Goal: Transaction & Acquisition: Purchase product/service

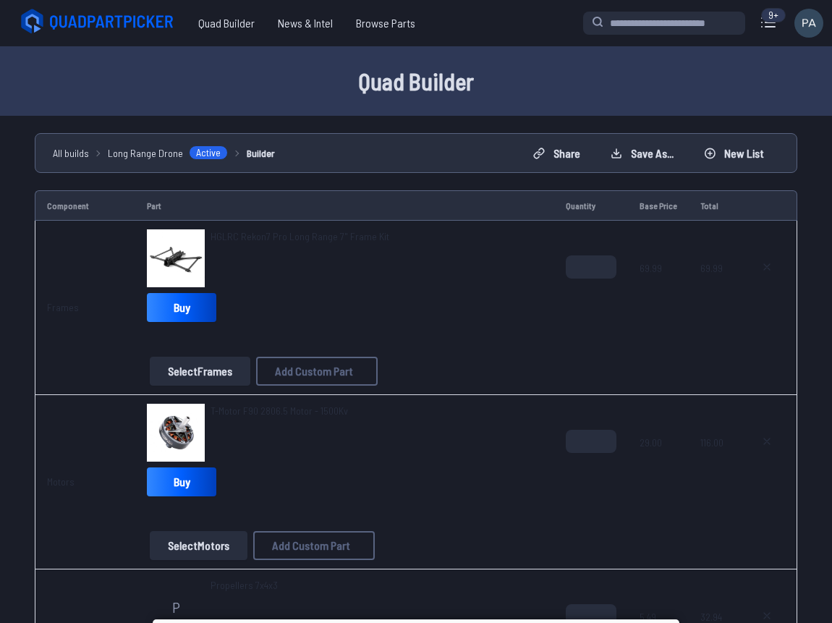
select select "**********"
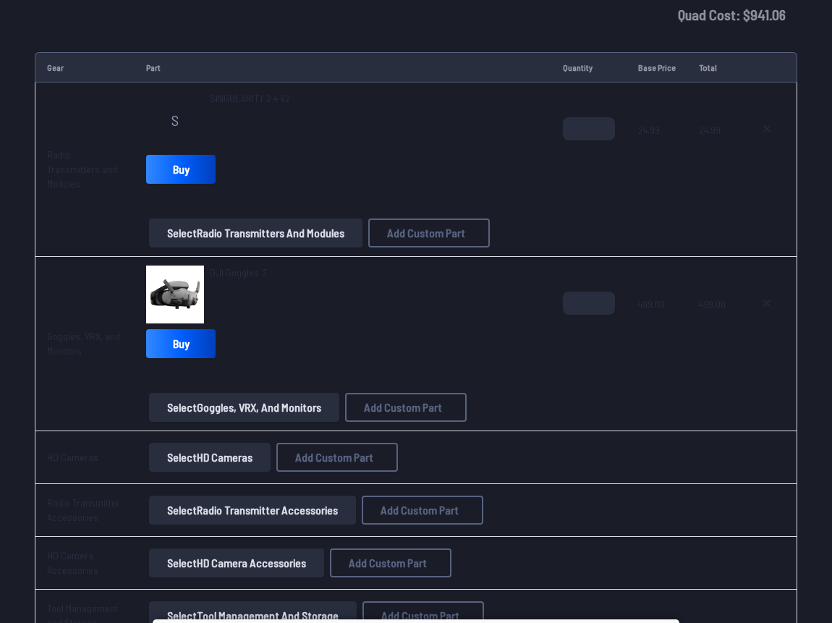
scroll to position [2437, 0]
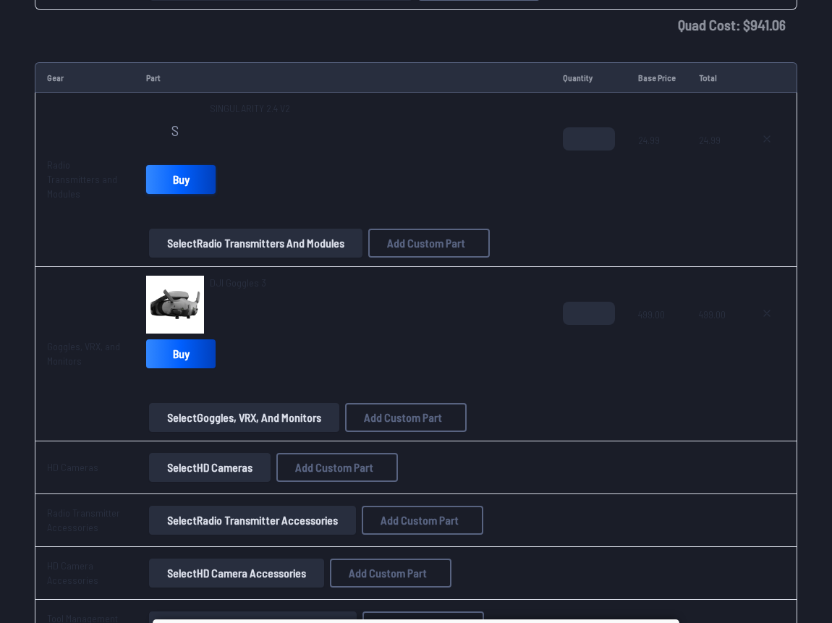
click at [191, 185] on link "Buy" at bounding box center [180, 179] width 69 height 29
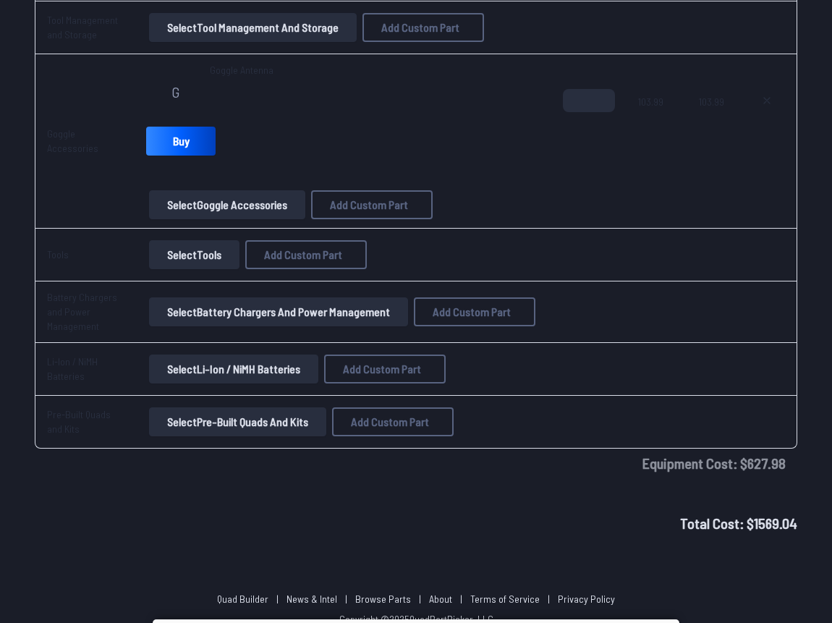
scroll to position [3035, 0]
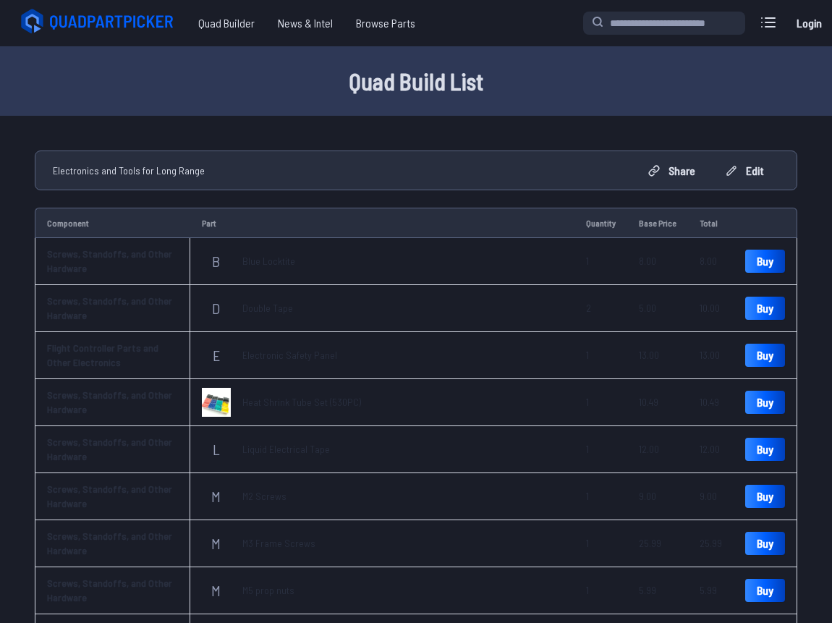
scroll to position [980, 0]
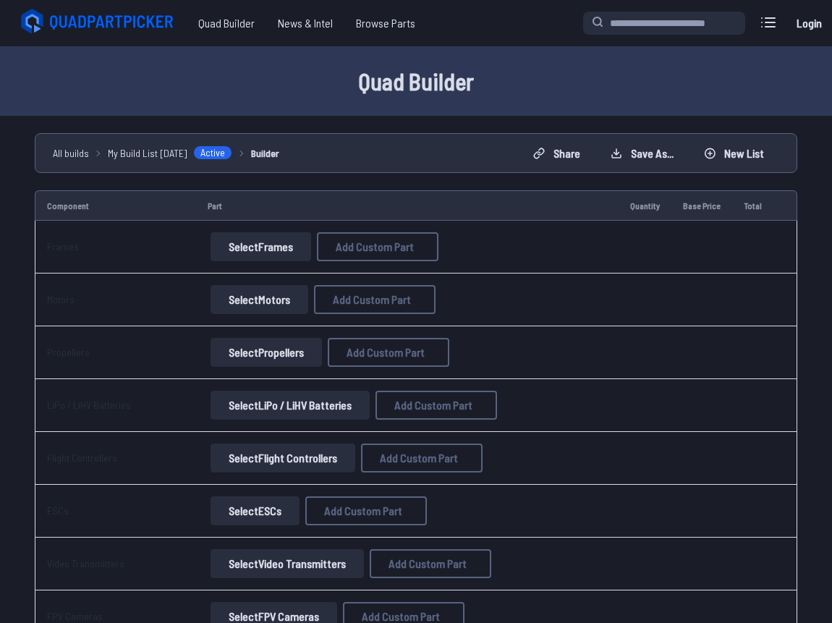
click at [72, 155] on span "All builds" at bounding box center [71, 152] width 36 height 15
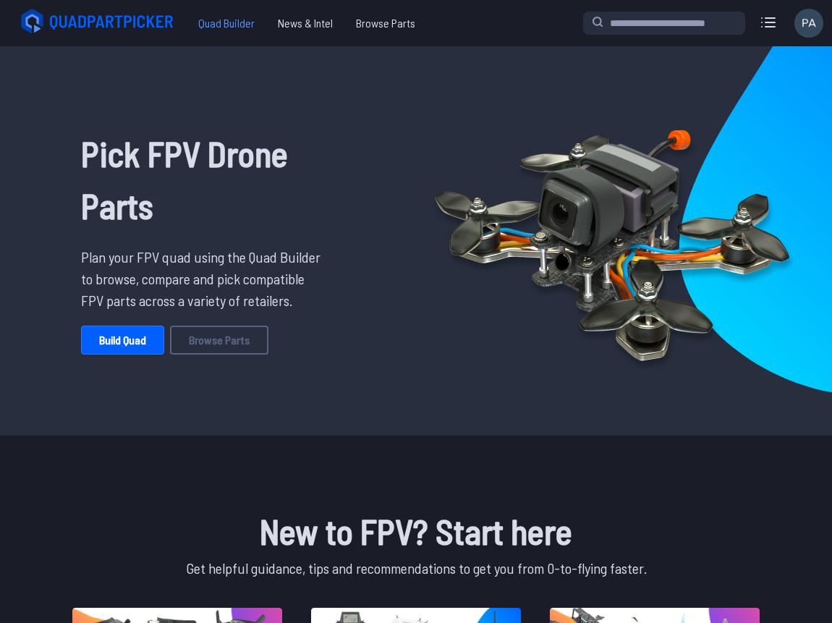
click at [222, 14] on span "Quad Builder" at bounding box center [227, 23] width 80 height 29
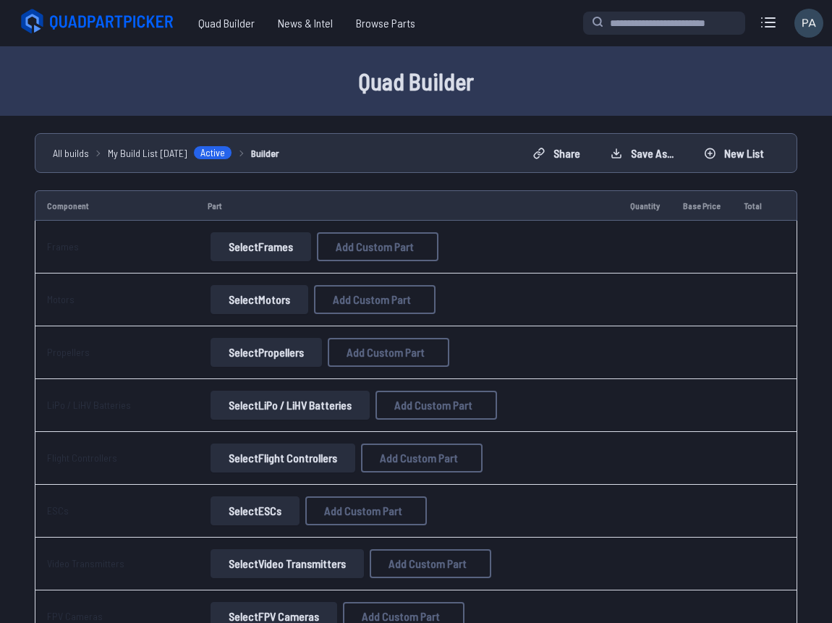
click at [81, 151] on span "All builds" at bounding box center [71, 152] width 36 height 15
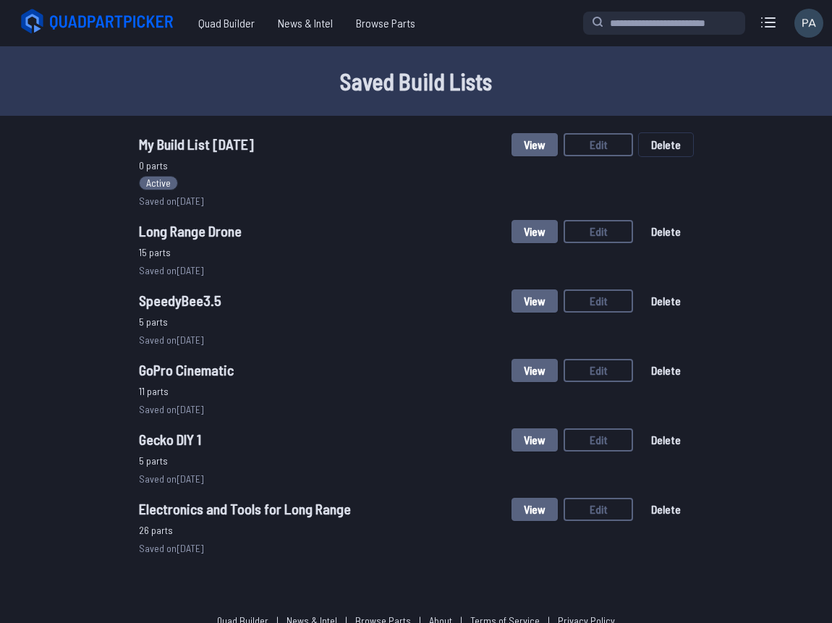
click at [665, 145] on button "Delete" at bounding box center [665, 144] width 54 height 23
click at [556, 385] on button "Delete" at bounding box center [545, 380] width 49 height 21
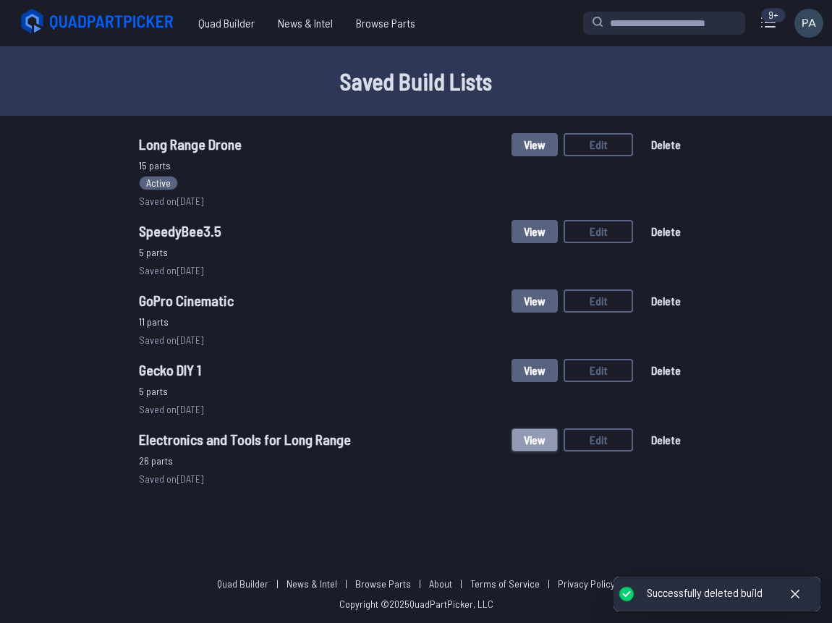
click at [531, 441] on button "View" at bounding box center [534, 439] width 46 height 23
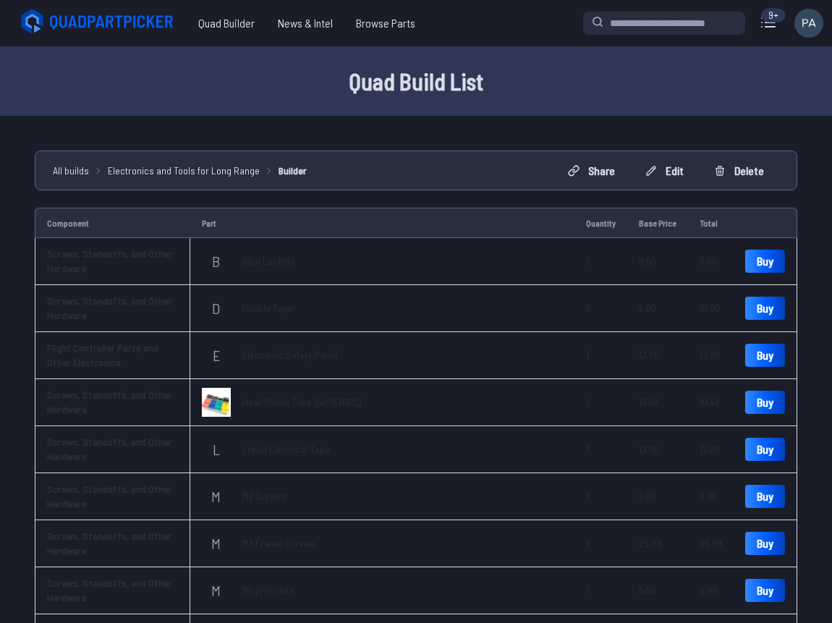
click at [76, 169] on span "All builds" at bounding box center [71, 170] width 36 height 15
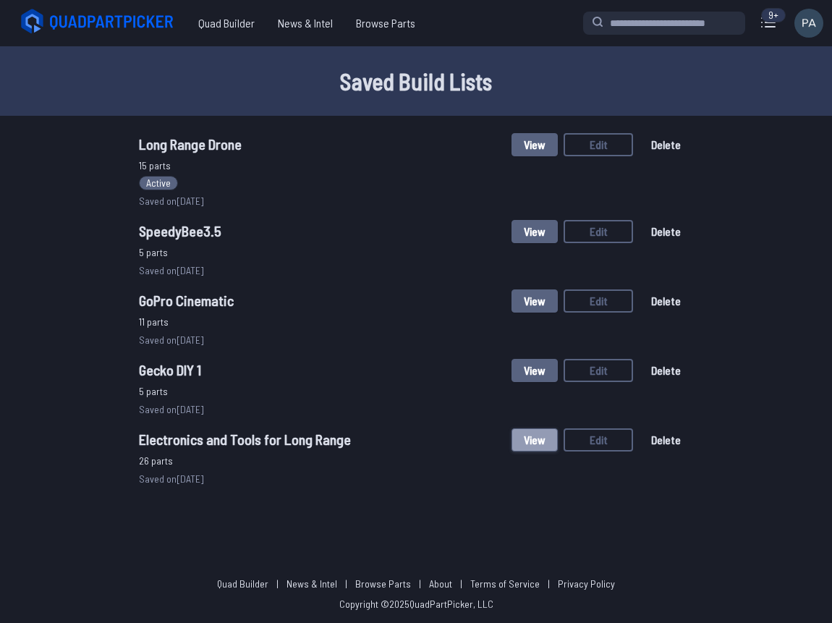
click at [541, 440] on button "View" at bounding box center [534, 439] width 46 height 23
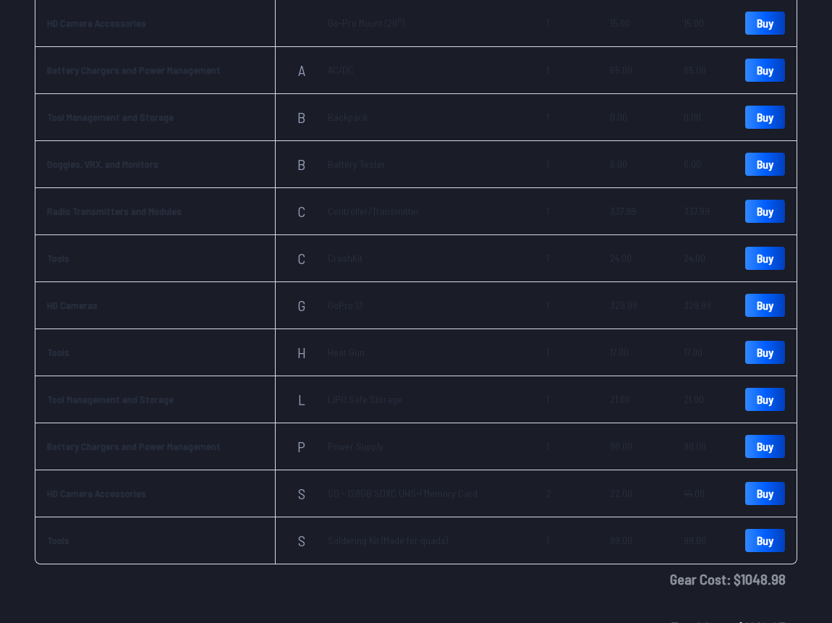
scroll to position [968, 0]
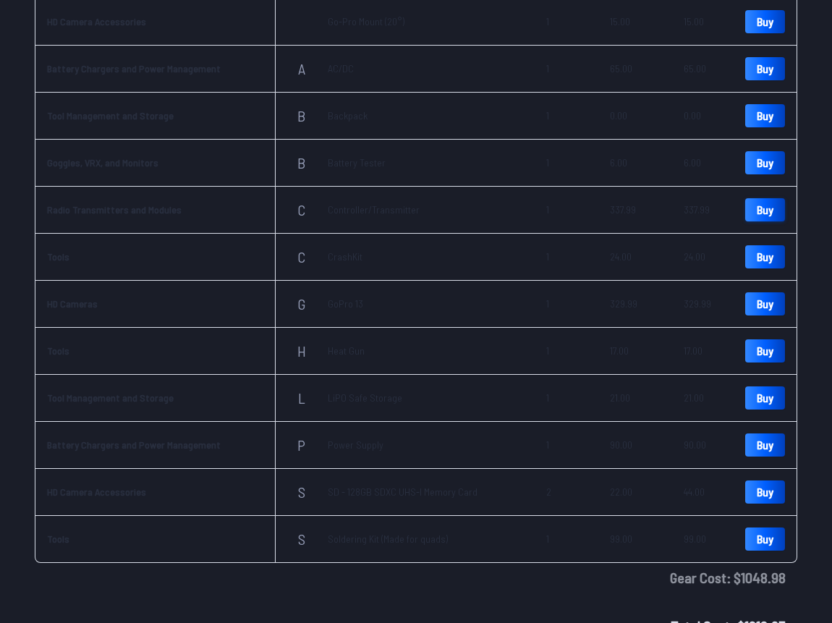
click at [773, 205] on link "Buy" at bounding box center [765, 209] width 40 height 23
